Goal: Task Accomplishment & Management: Complete application form

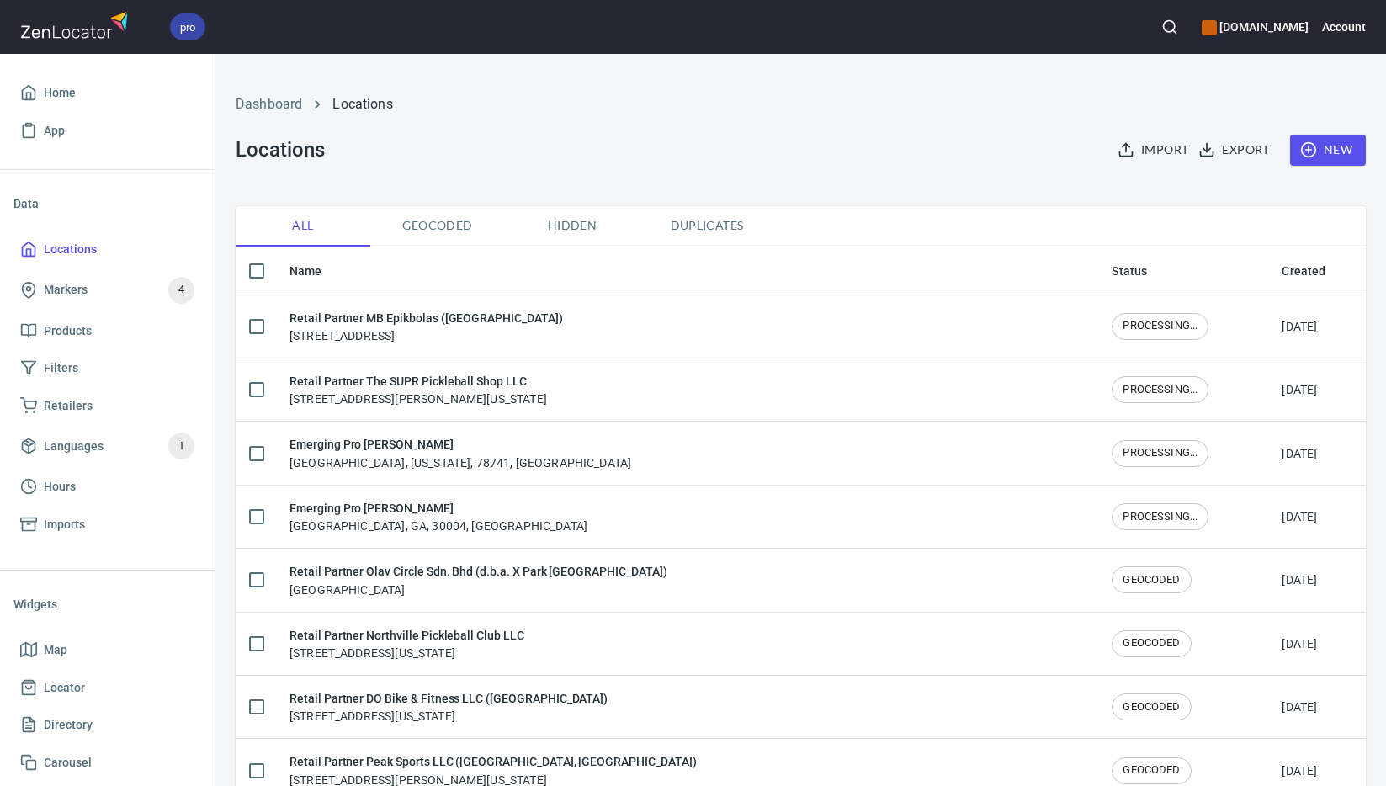
checkbox input "false"
click at [1314, 155] on span "New" at bounding box center [1327, 150] width 49 height 21
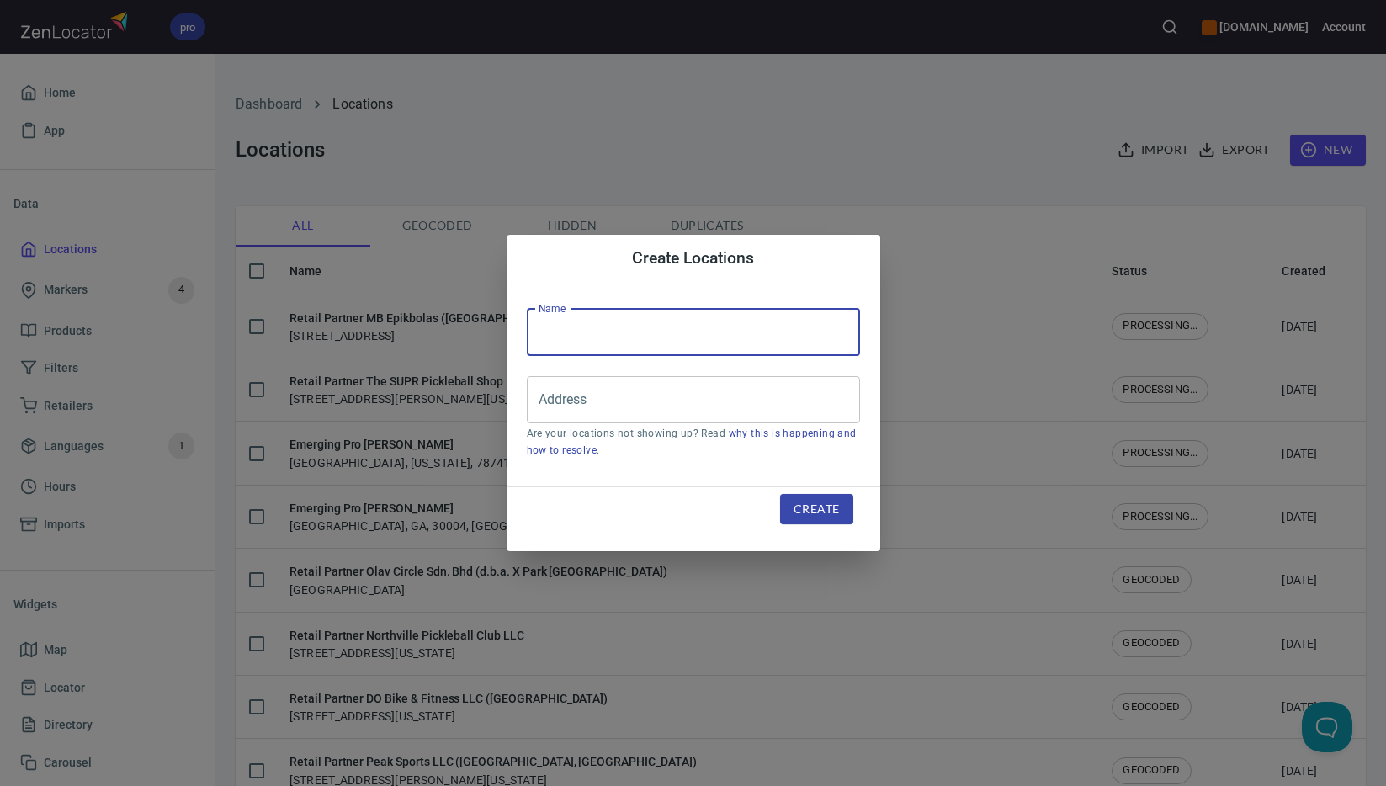
click at [739, 340] on input "text" at bounding box center [693, 332] width 333 height 47
paste input "[PERSON_NAME] Bikes Inc."
type input "Retail Partner [PERSON_NAME] Bikes Inc."
drag, startPoint x: 746, startPoint y: 400, endPoint x: 757, endPoint y: 402, distance: 11.2
click at [746, 400] on input "Address" at bounding box center [680, 400] width 293 height 32
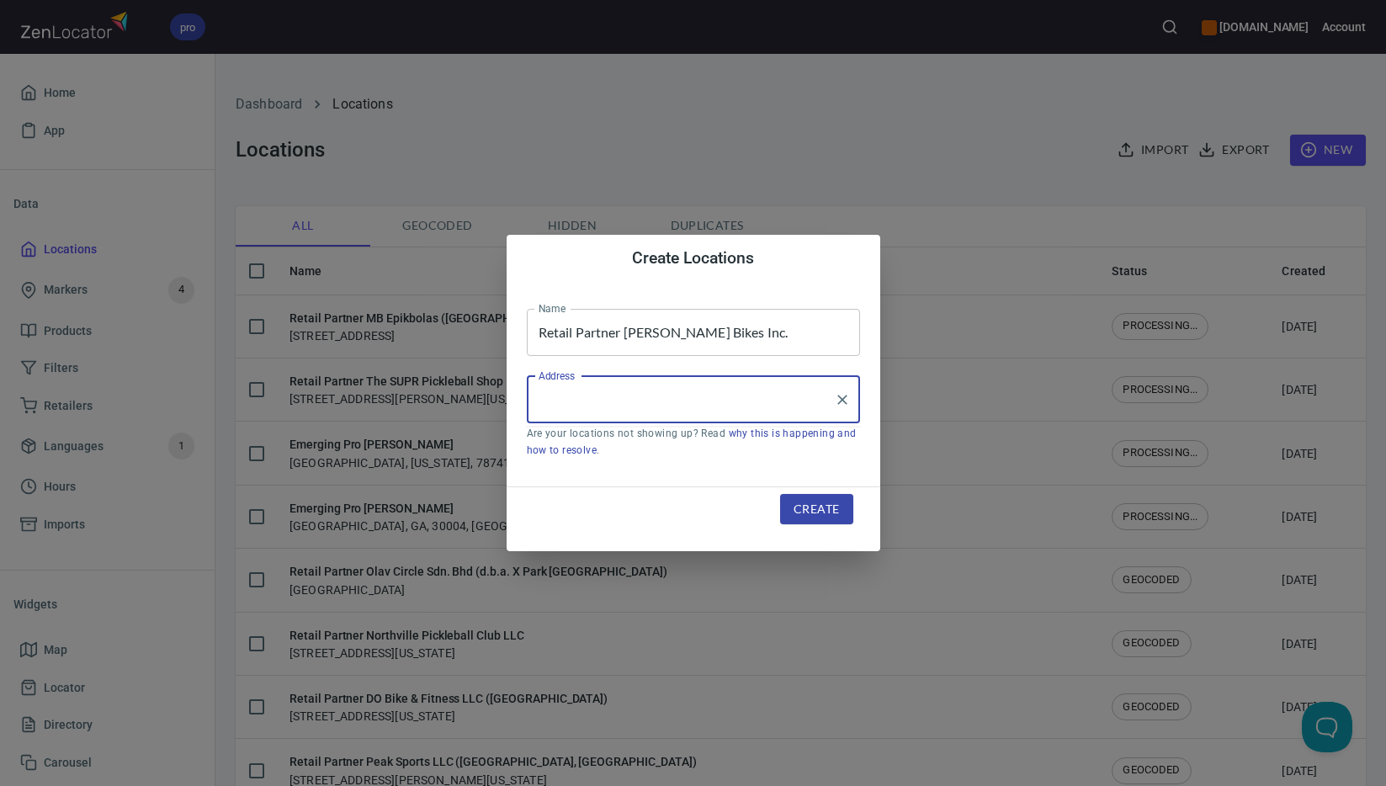
paste input "[STREET_ADDRESS]"
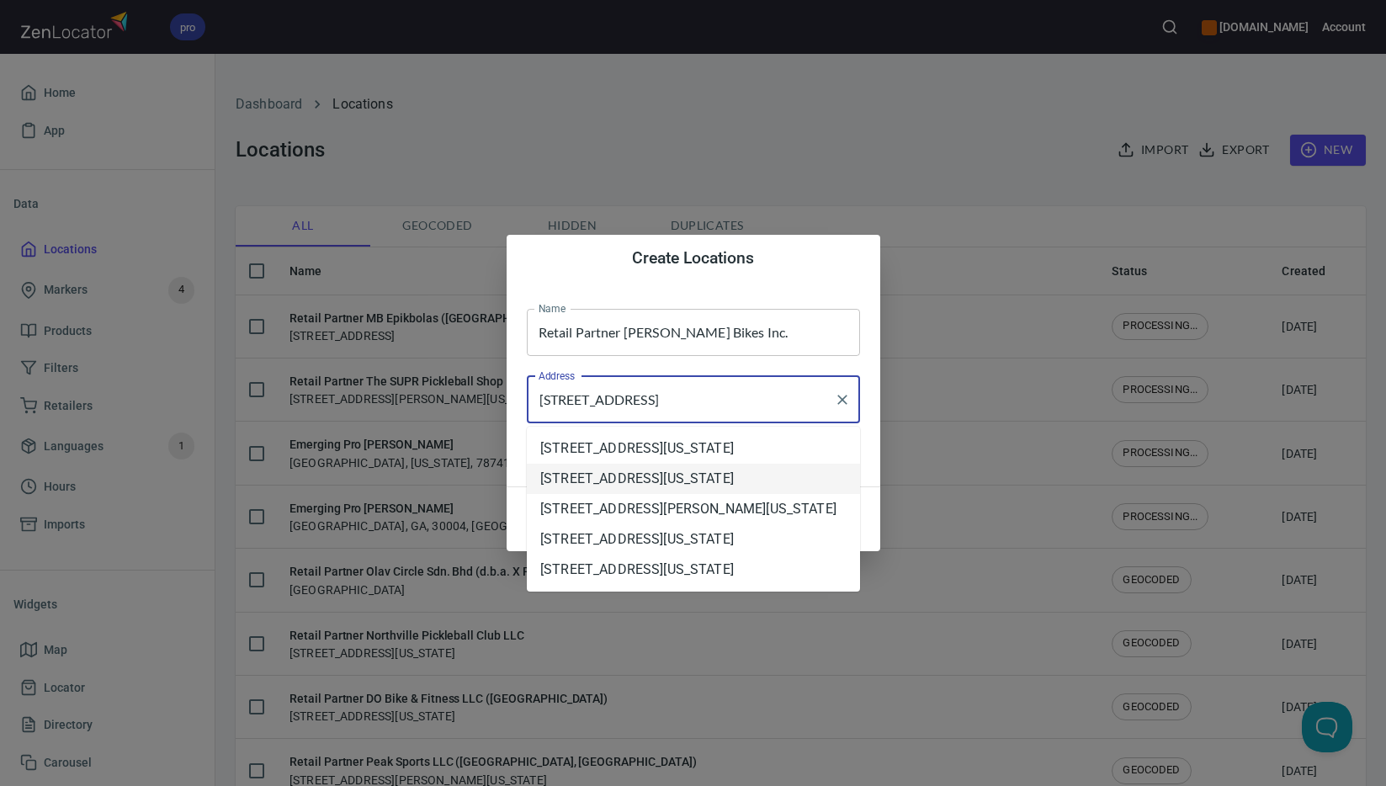
click at [690, 494] on li "[STREET_ADDRESS][US_STATE]" at bounding box center [693, 479] width 333 height 30
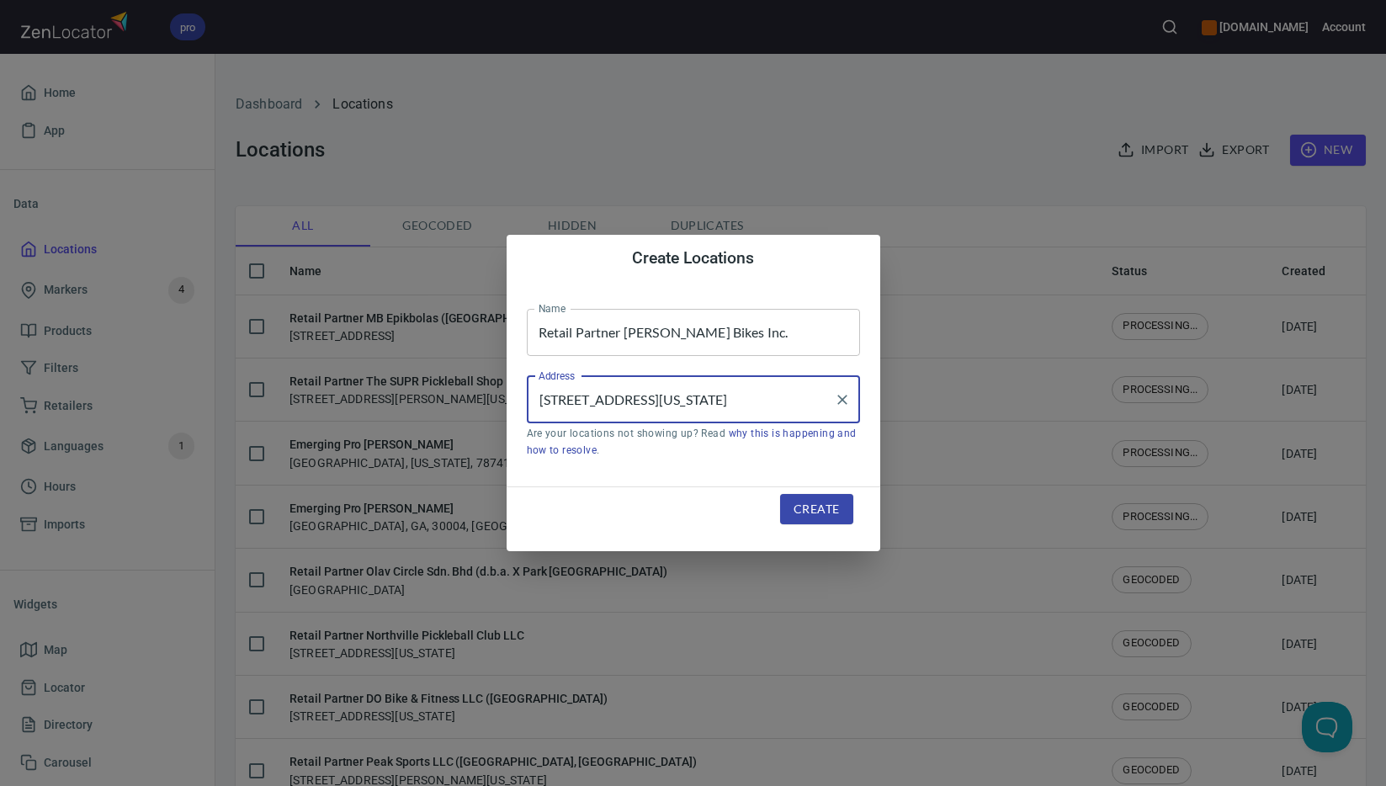
type input "[STREET_ADDRESS][US_STATE]"
click at [827, 516] on span "Create" at bounding box center [816, 509] width 45 height 21
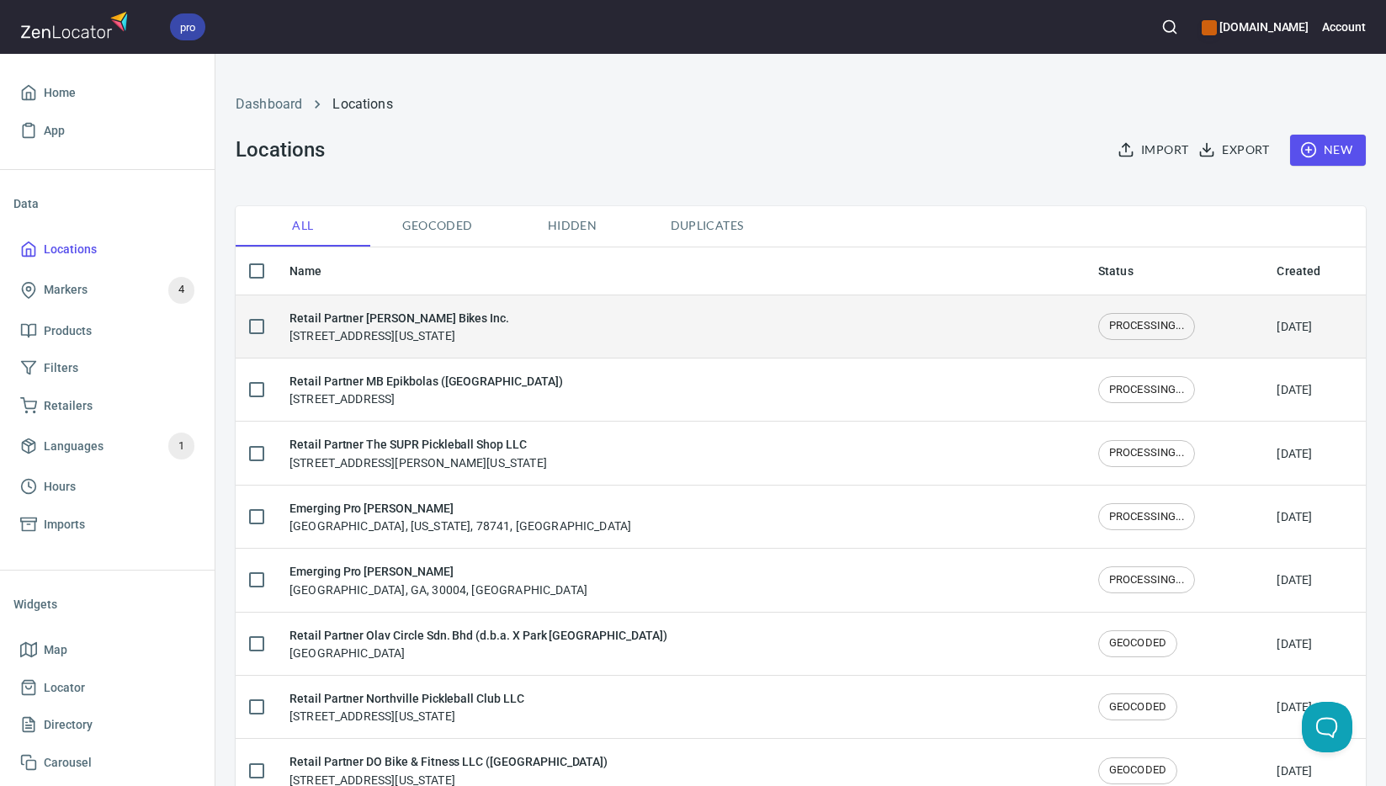
click at [476, 338] on div "Retail Partner [PERSON_NAME] Bikes Inc. [STREET_ADDRESS][US_STATE]" at bounding box center [399, 326] width 220 height 35
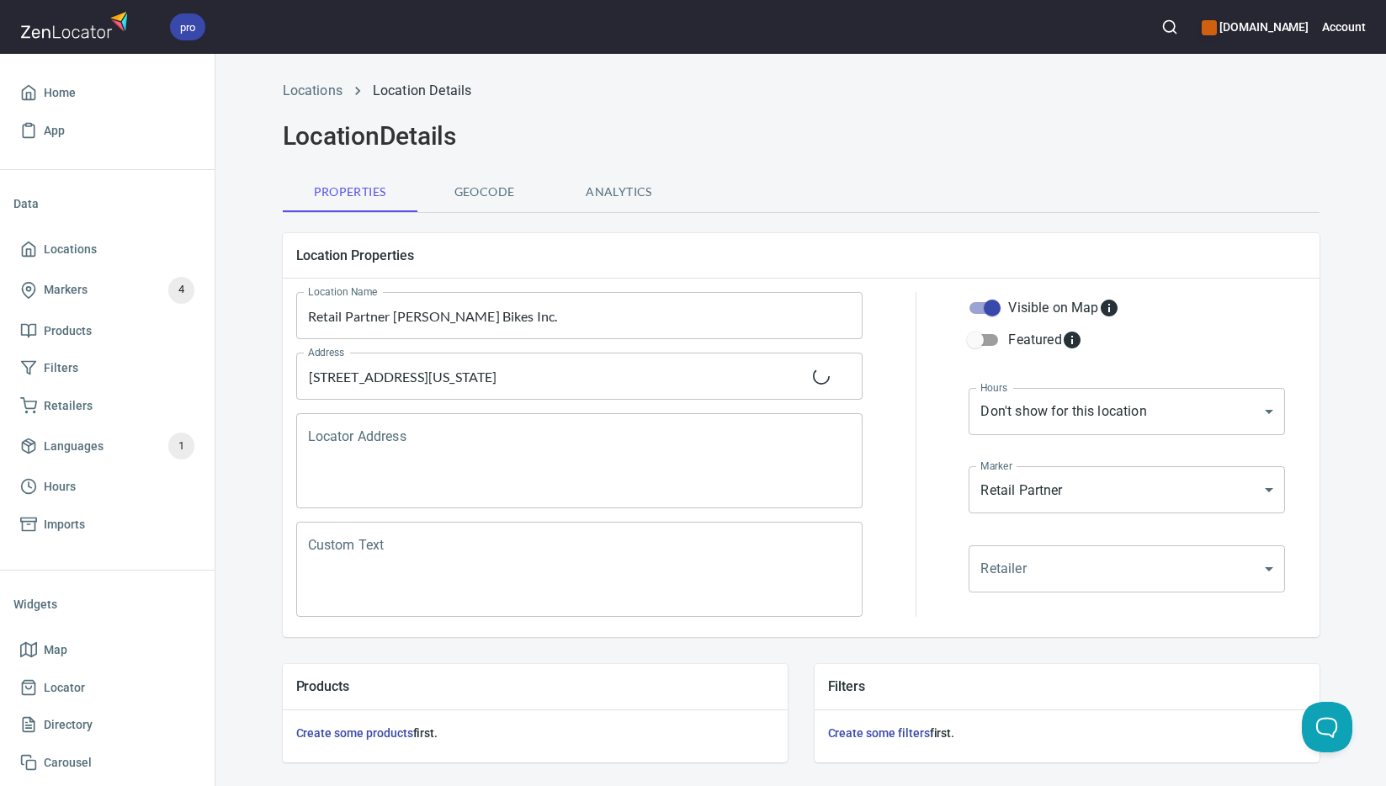
click at [454, 457] on textarea "Locator Address" at bounding box center [580, 461] width 544 height 64
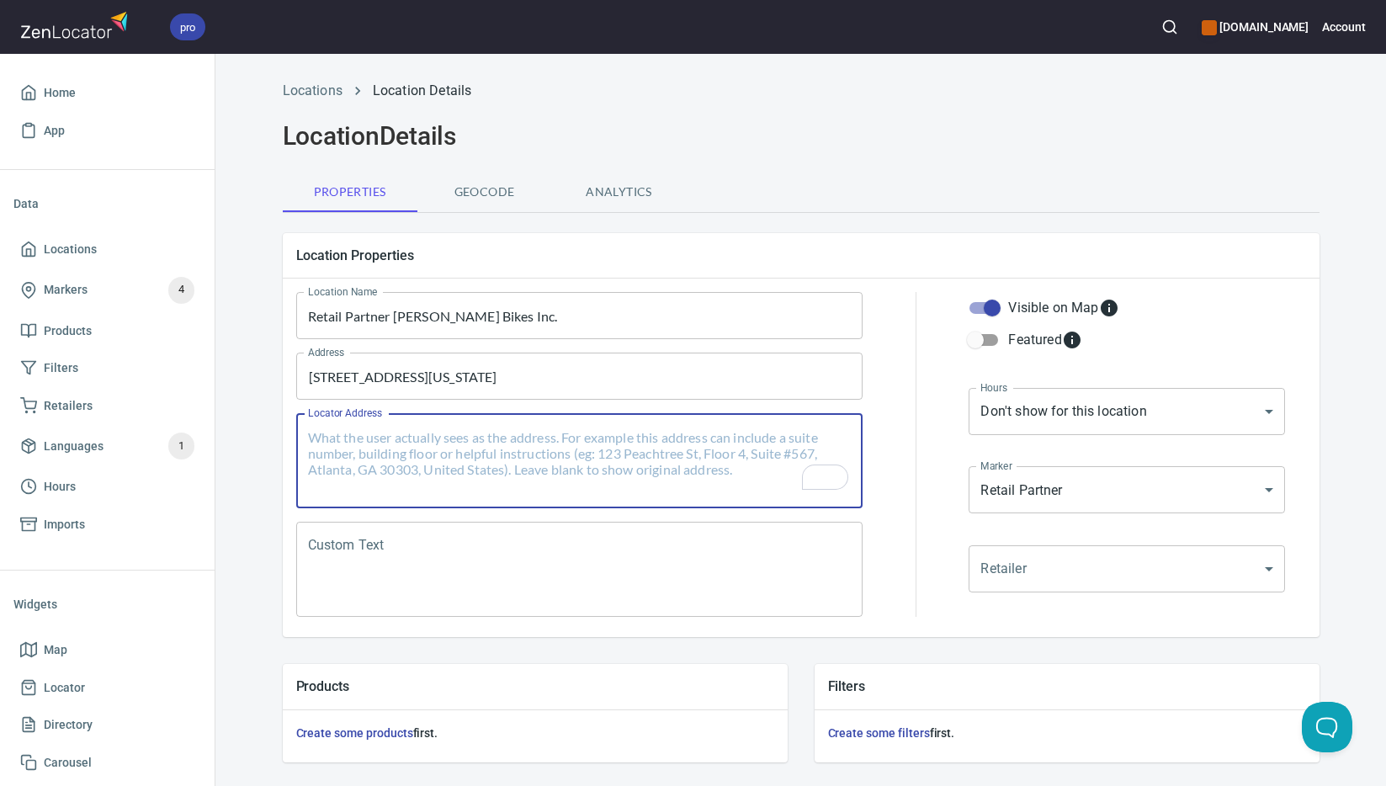
paste textarea "[STREET_ADDRESS][US_STATE]"
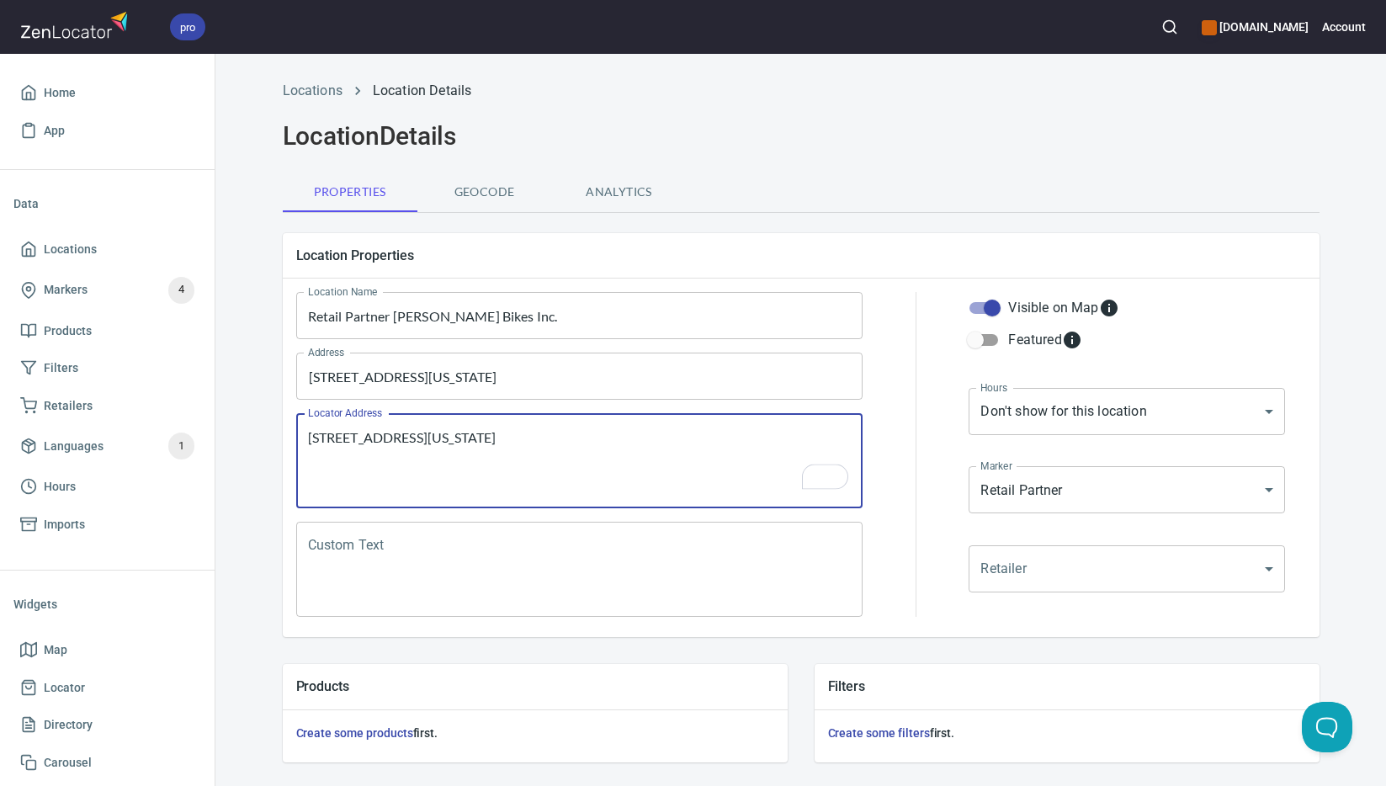
type textarea "[STREET_ADDRESS][US_STATE]"
click at [591, 562] on textarea "Custom Text" at bounding box center [580, 570] width 544 height 64
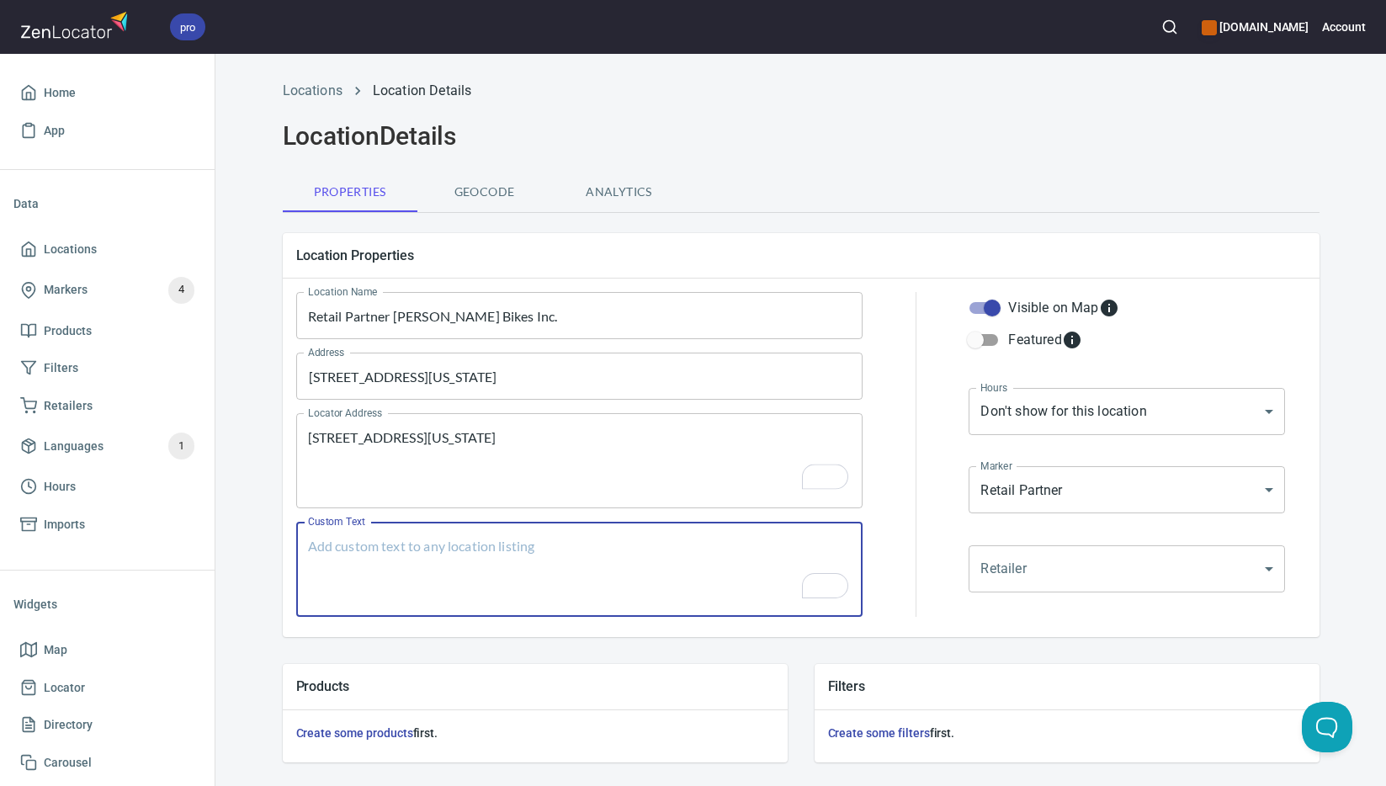
paste textarea "Brands Carried: [PERSON_NAME] Return Policy: 30 Days Refund or Exchange"
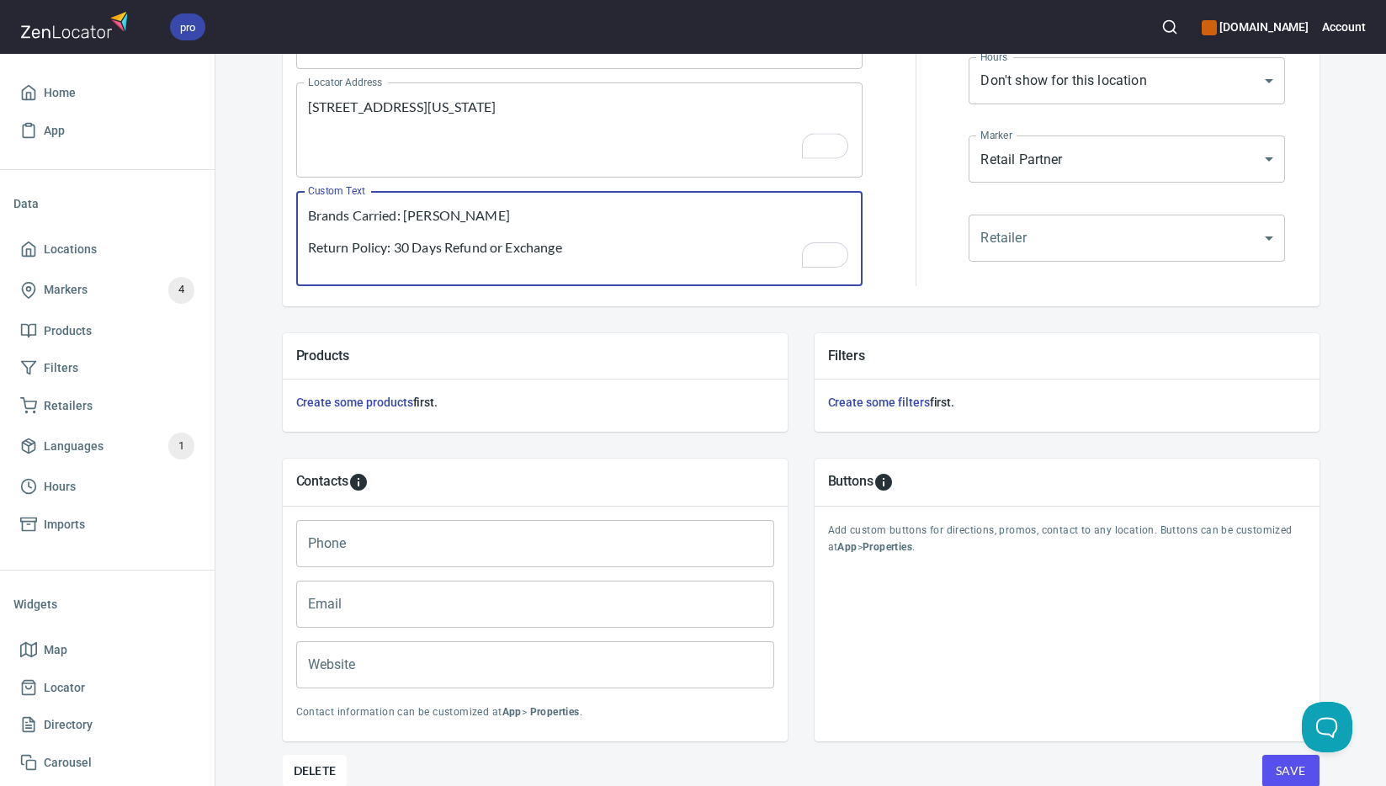
scroll to position [331, 0]
type textarea "Brands Carried: [PERSON_NAME] Return Policy: 30 Days Refund or Exchange"
click at [418, 550] on input "Phone" at bounding box center [535, 543] width 478 height 47
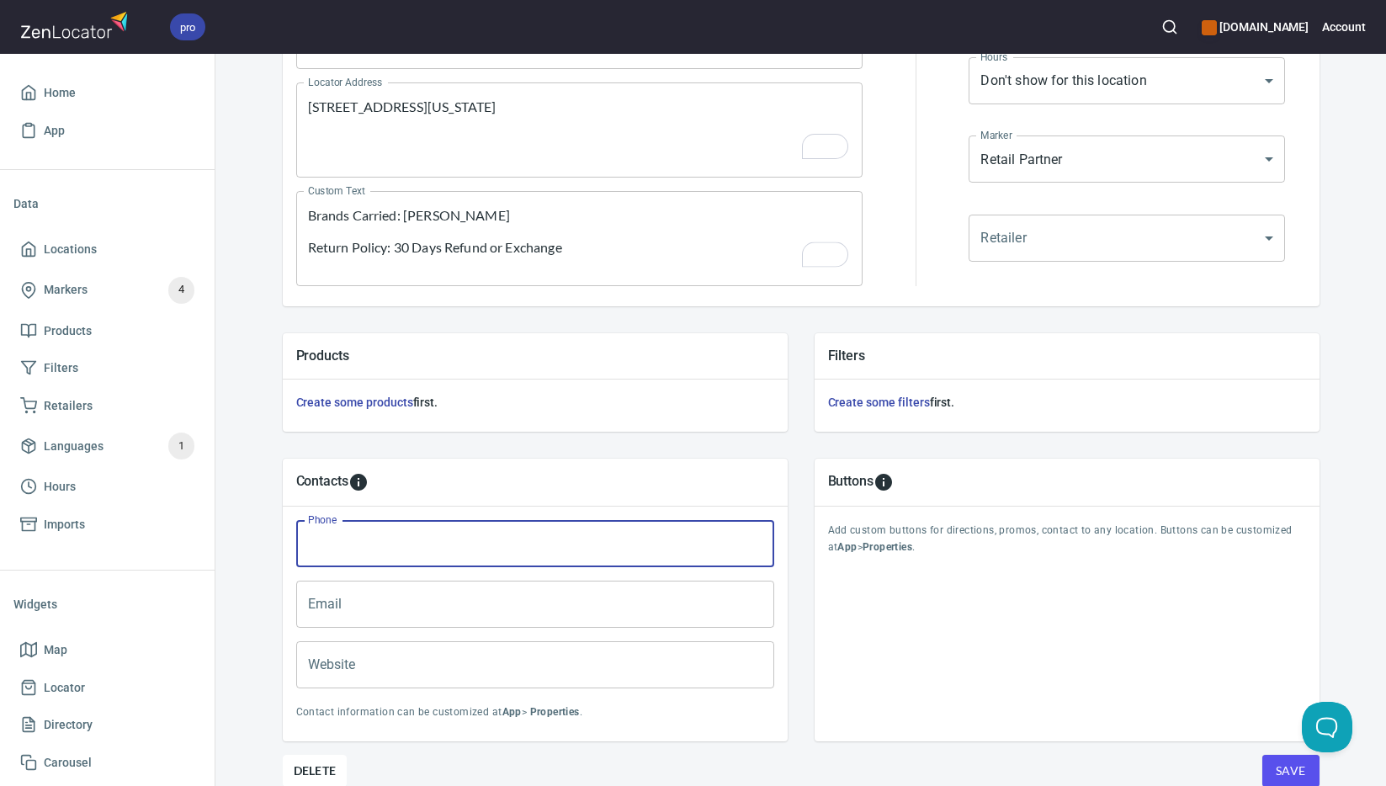
paste input "[PHONE_NUMBER]"
type input "[PHONE_NUMBER]"
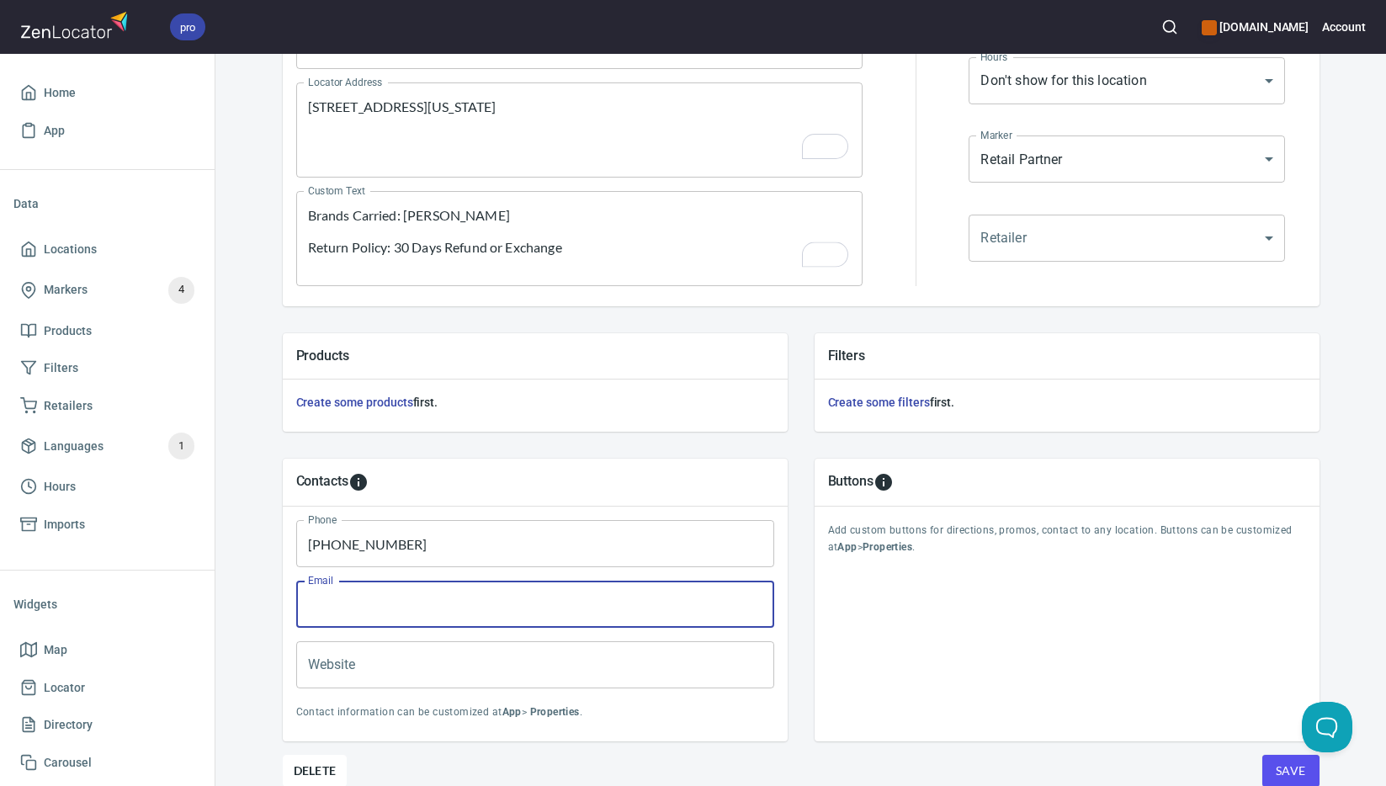
paste input "[EMAIL_ADDRESS][DOMAIN_NAME]"
type input "[EMAIL_ADDRESS][DOMAIN_NAME]"
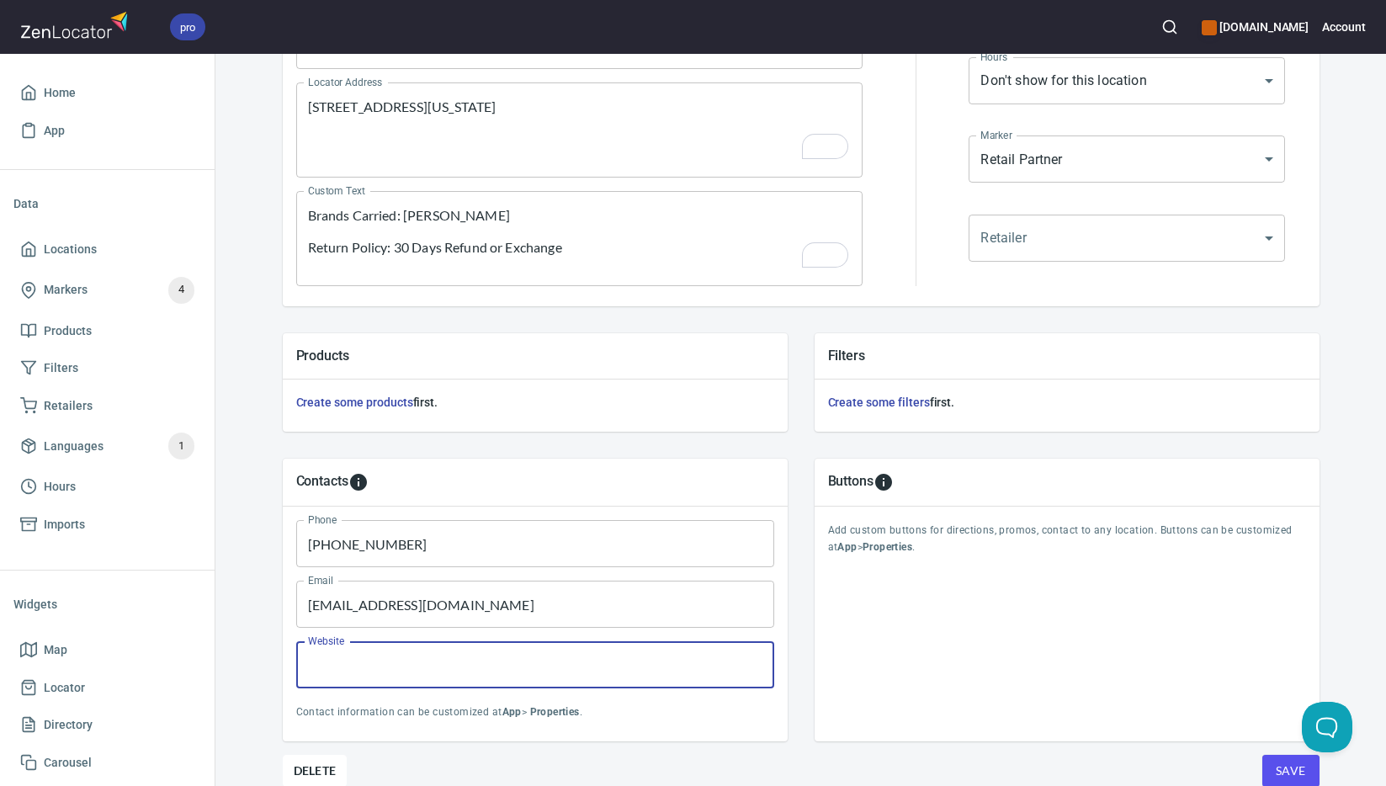
paste input "[URL][DOMAIN_NAME]"
type input "[URL][DOMAIN_NAME]"
click at [1276, 763] on span "Save" at bounding box center [1291, 771] width 30 height 21
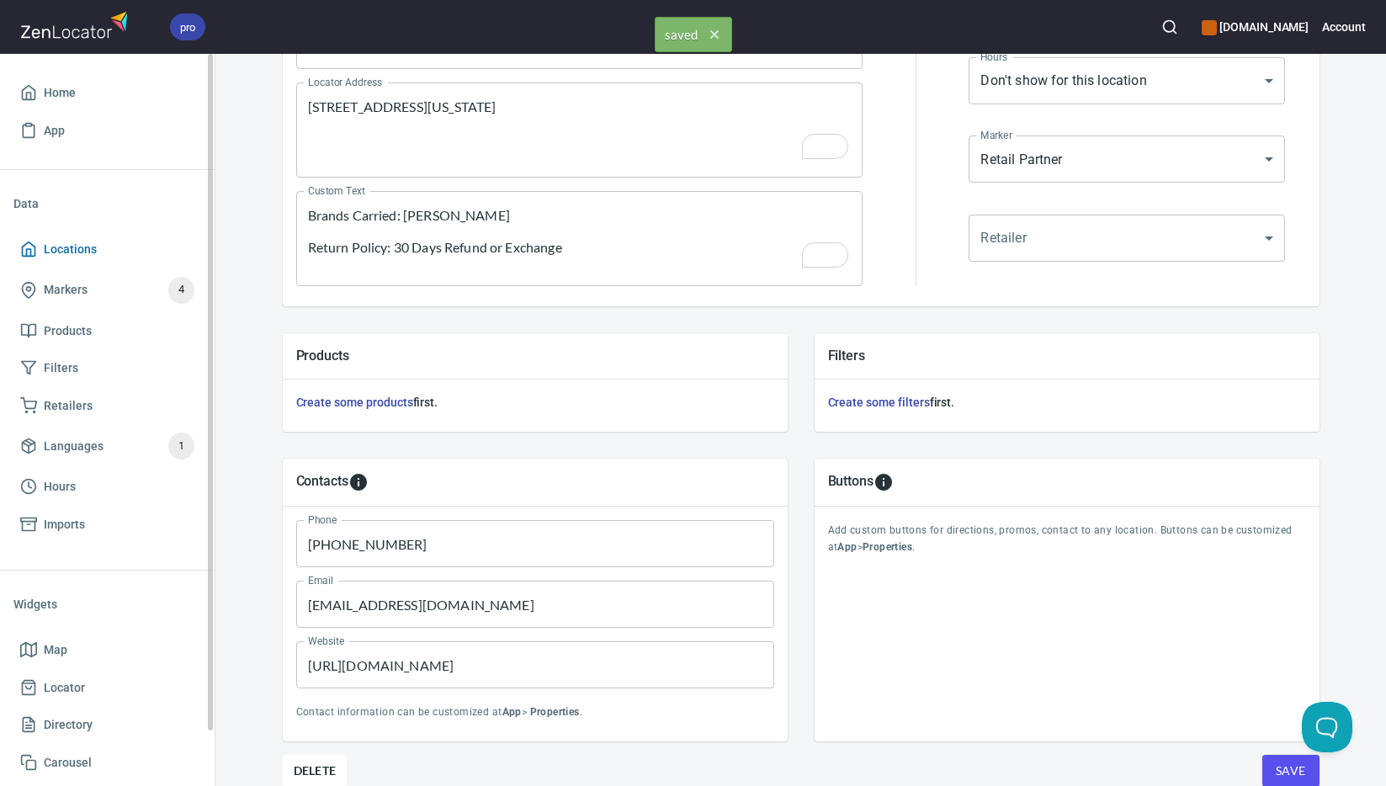
click at [83, 247] on span "Locations" at bounding box center [70, 249] width 53 height 21
